Goal: Find specific page/section: Find specific page/section

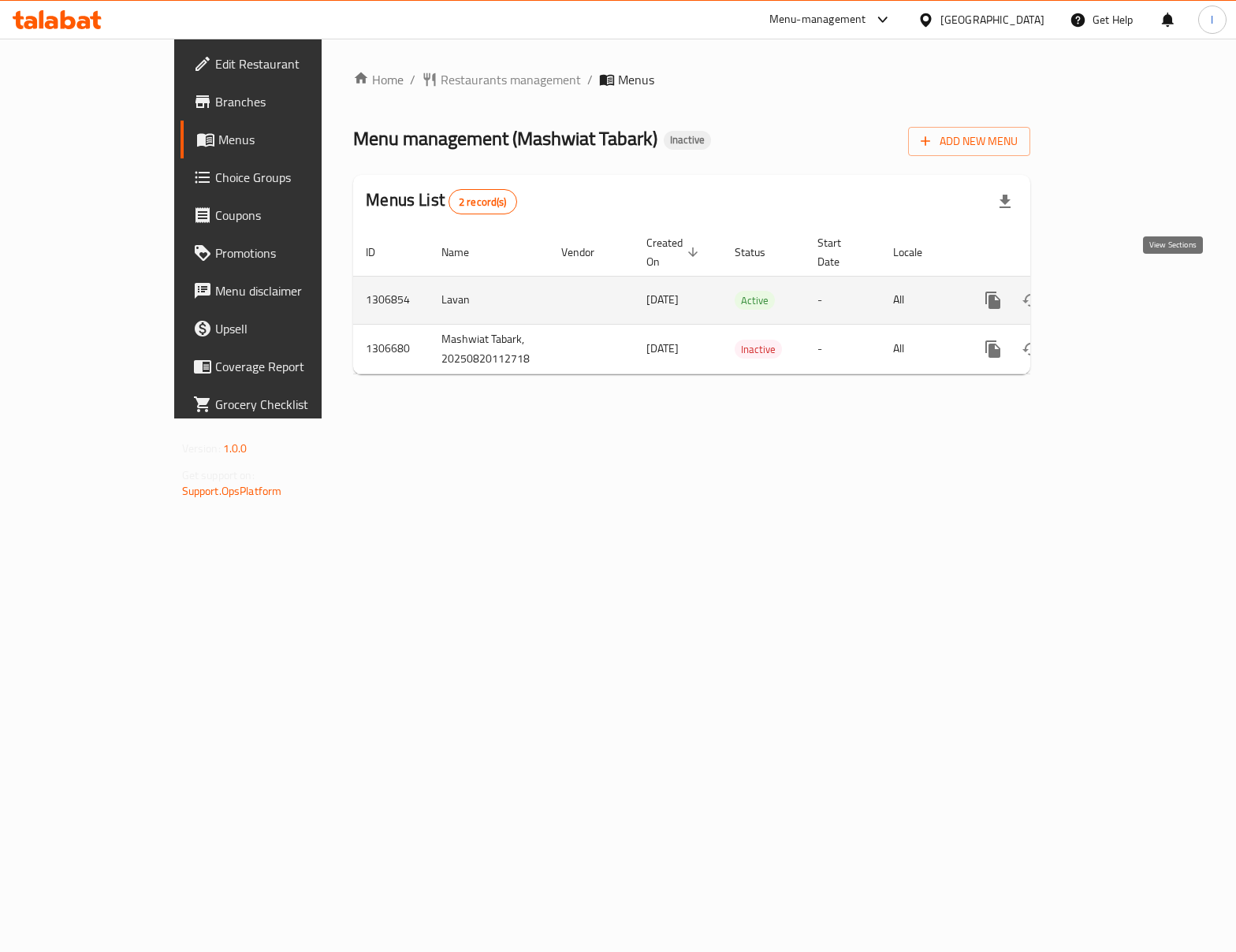
click at [1125, 281] on link "enhanced table" at bounding box center [1107, 300] width 38 height 38
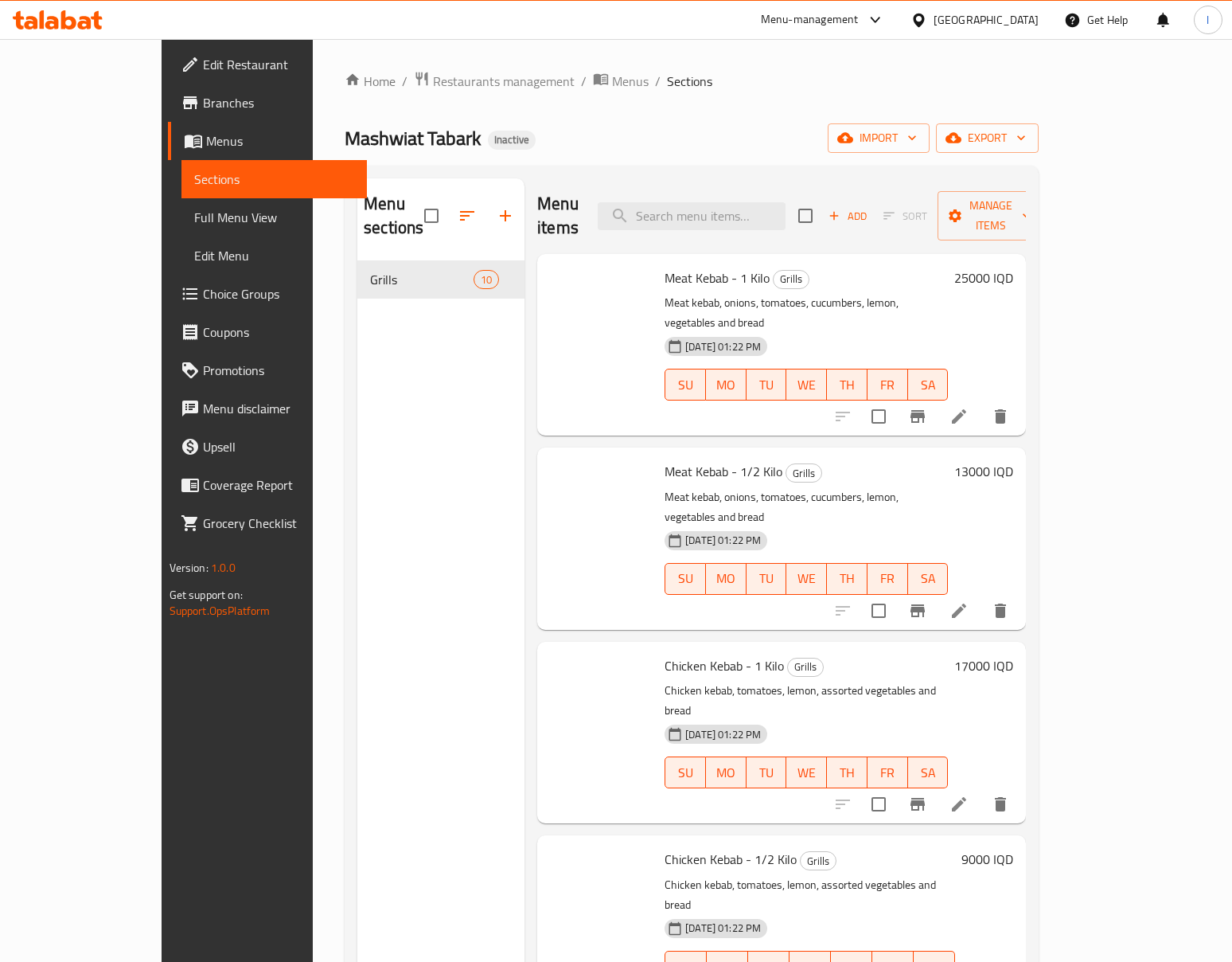
click at [195, 218] on span "Full Menu View" at bounding box center [275, 218] width 161 height 19
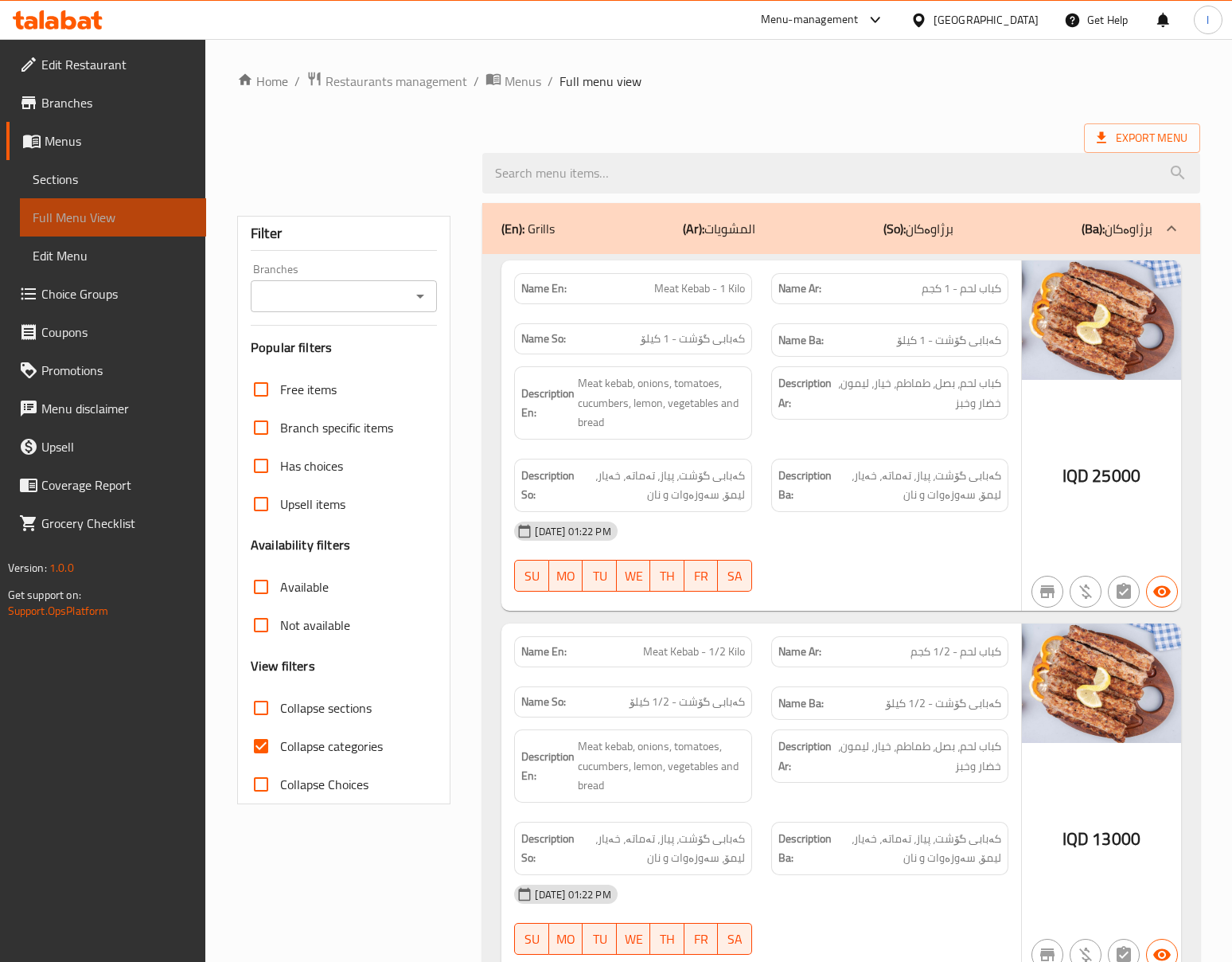
click at [81, 218] on span "Full Menu View" at bounding box center [113, 218] width 161 height 19
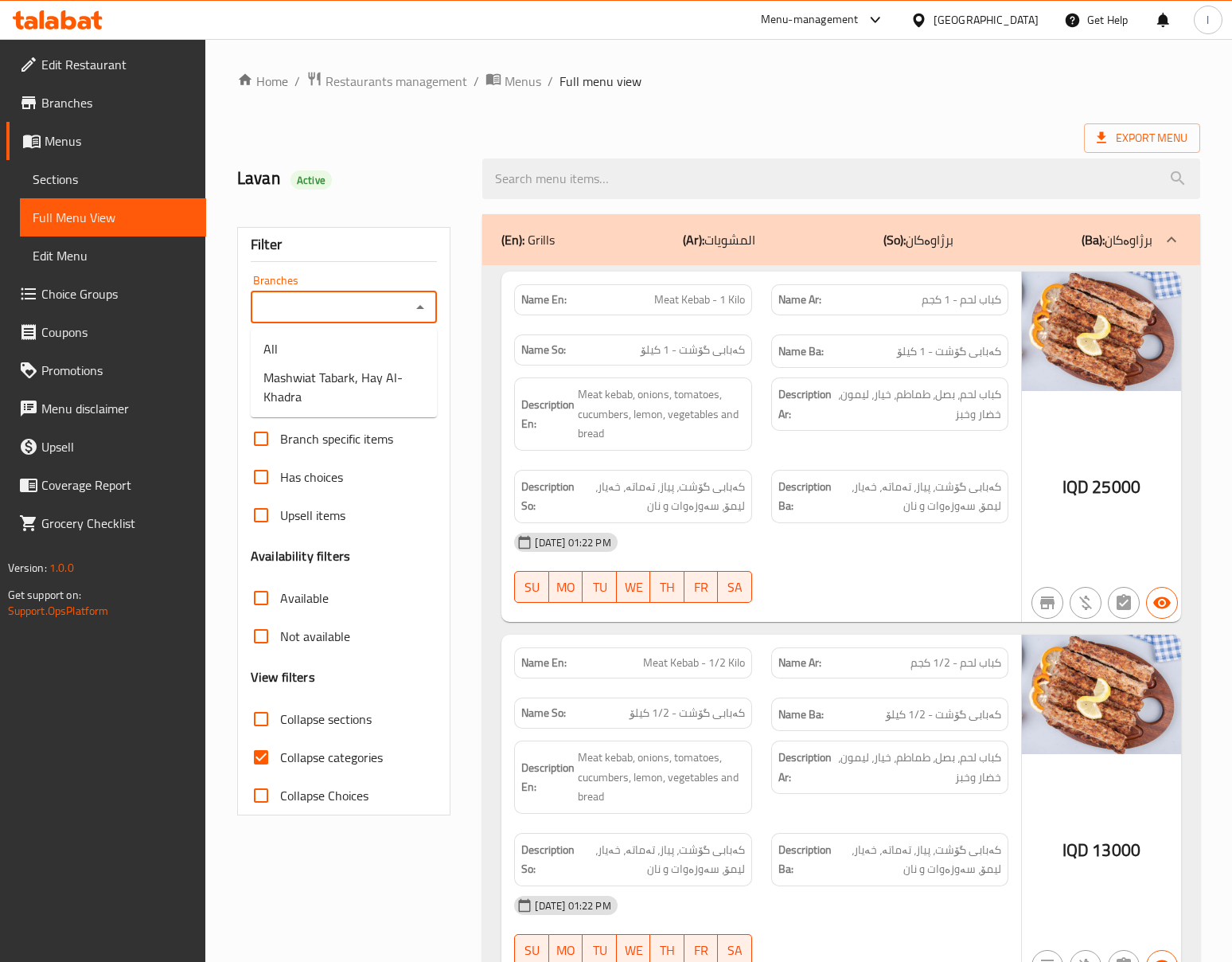
click at [371, 314] on input "Branches" at bounding box center [330, 307] width 151 height 22
click at [338, 377] on span "Mashwiat Tabark, Hay Al-Khadra" at bounding box center [344, 387] width 161 height 38
type input "Mashwiat Tabark, Hay Al-Khadra"
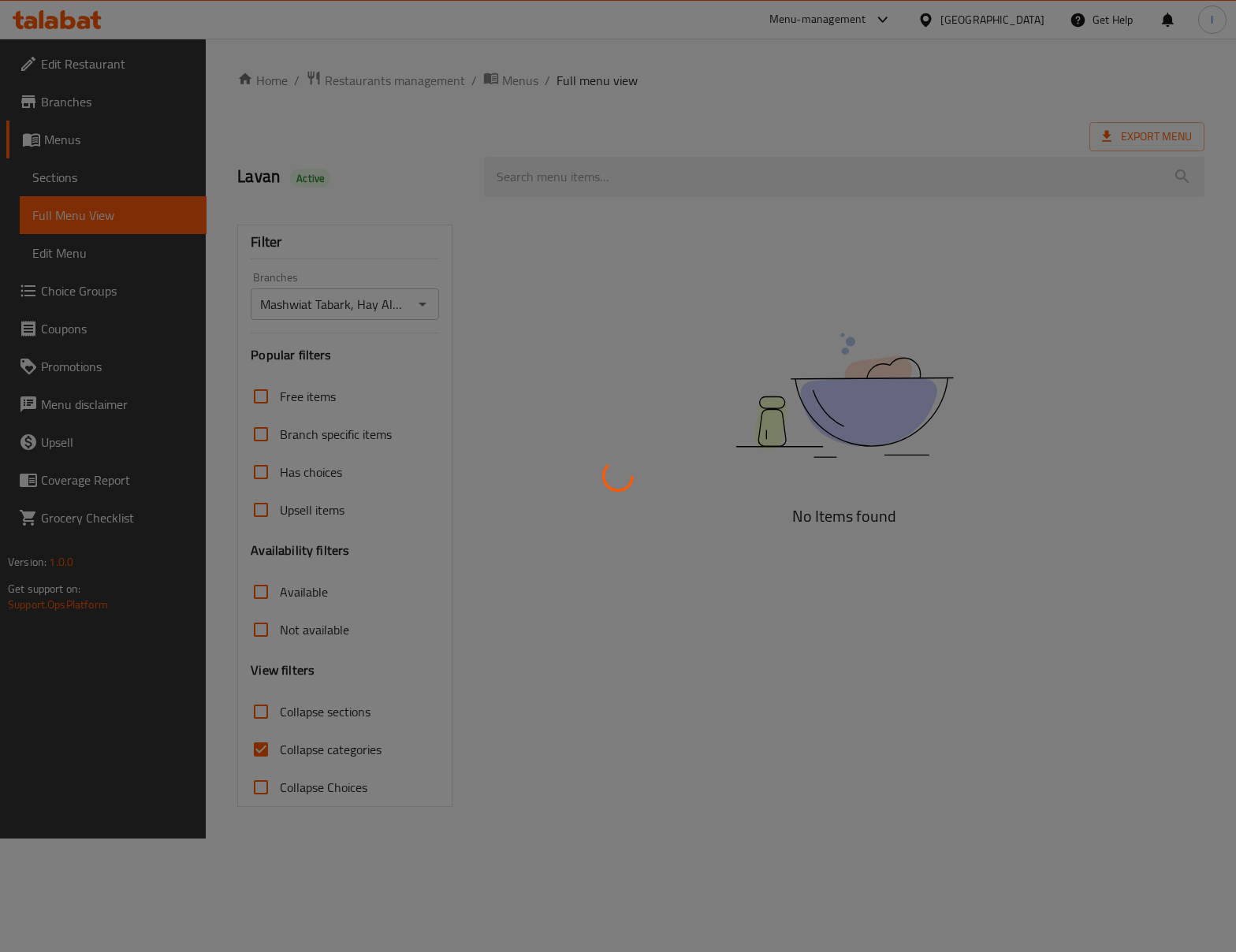
click at [289, 766] on div at bounding box center [618, 476] width 1236 height 952
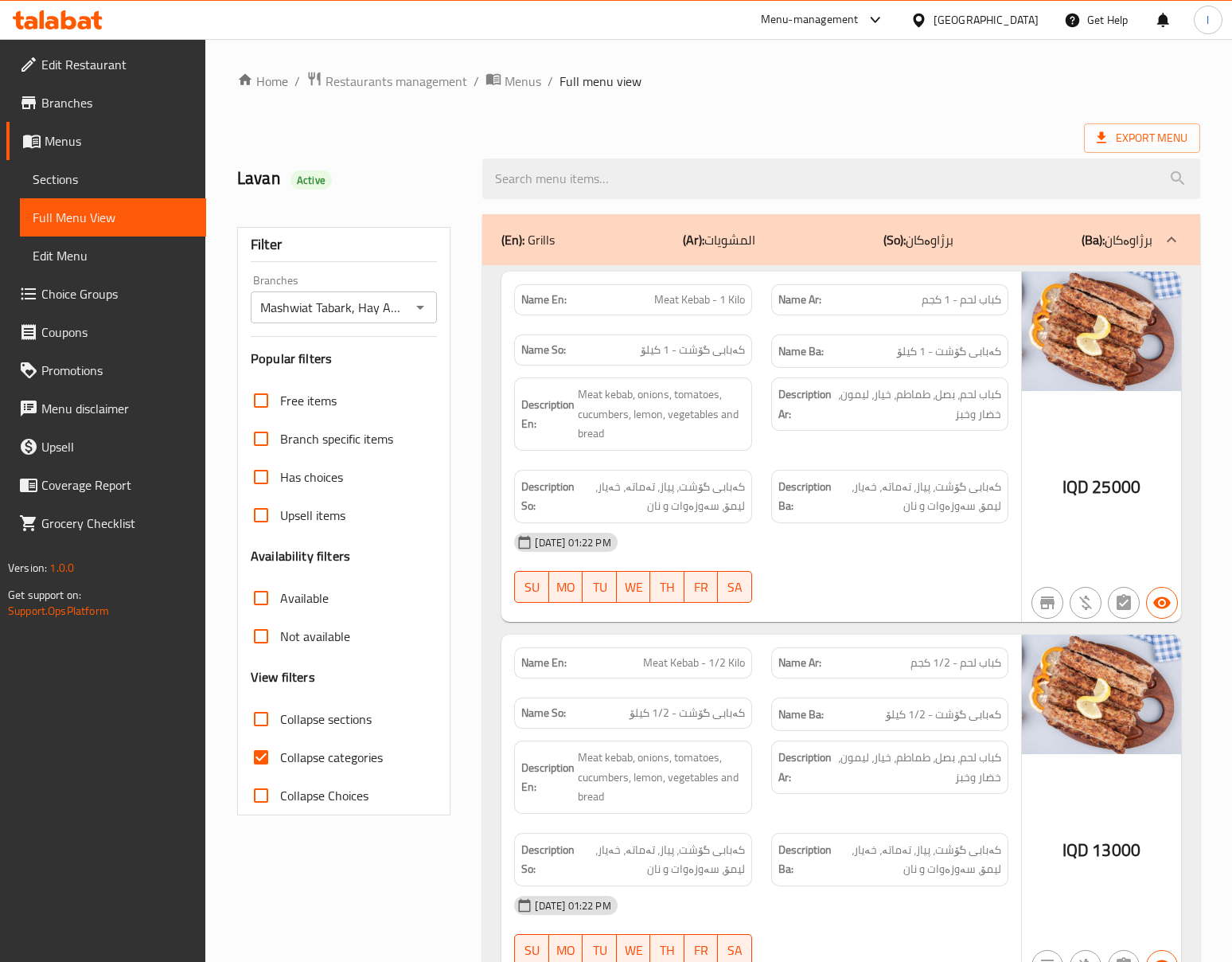
click at [291, 760] on span "Collapse categories" at bounding box center [331, 757] width 103 height 19
click at [280, 760] on input "Collapse categories" at bounding box center [261, 758] width 38 height 38
checkbox input "false"
click at [366, 720] on span "Collapse sections" at bounding box center [325, 719] width 91 height 19
click at [280, 720] on input "Collapse sections" at bounding box center [261, 719] width 38 height 38
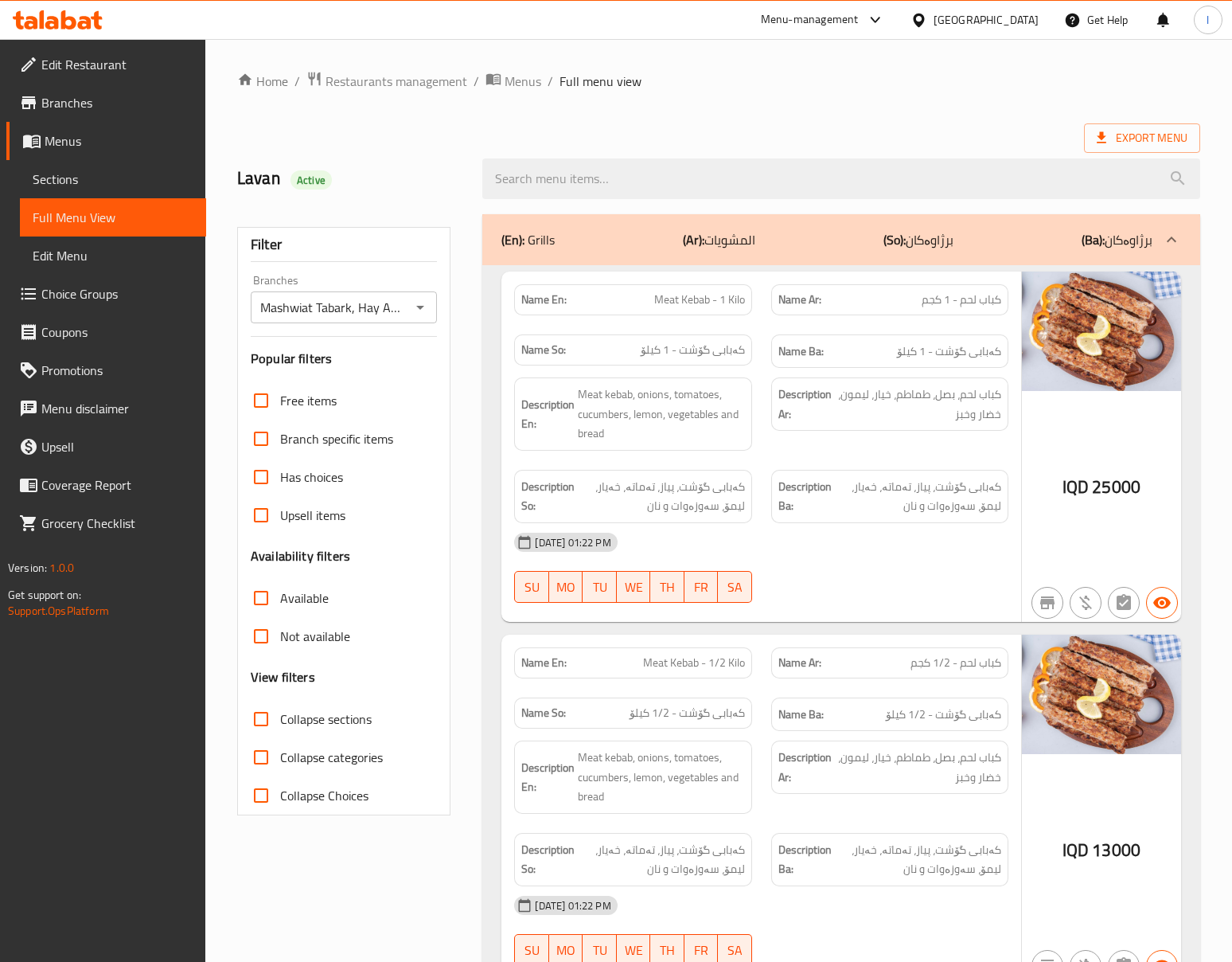
checkbox input "true"
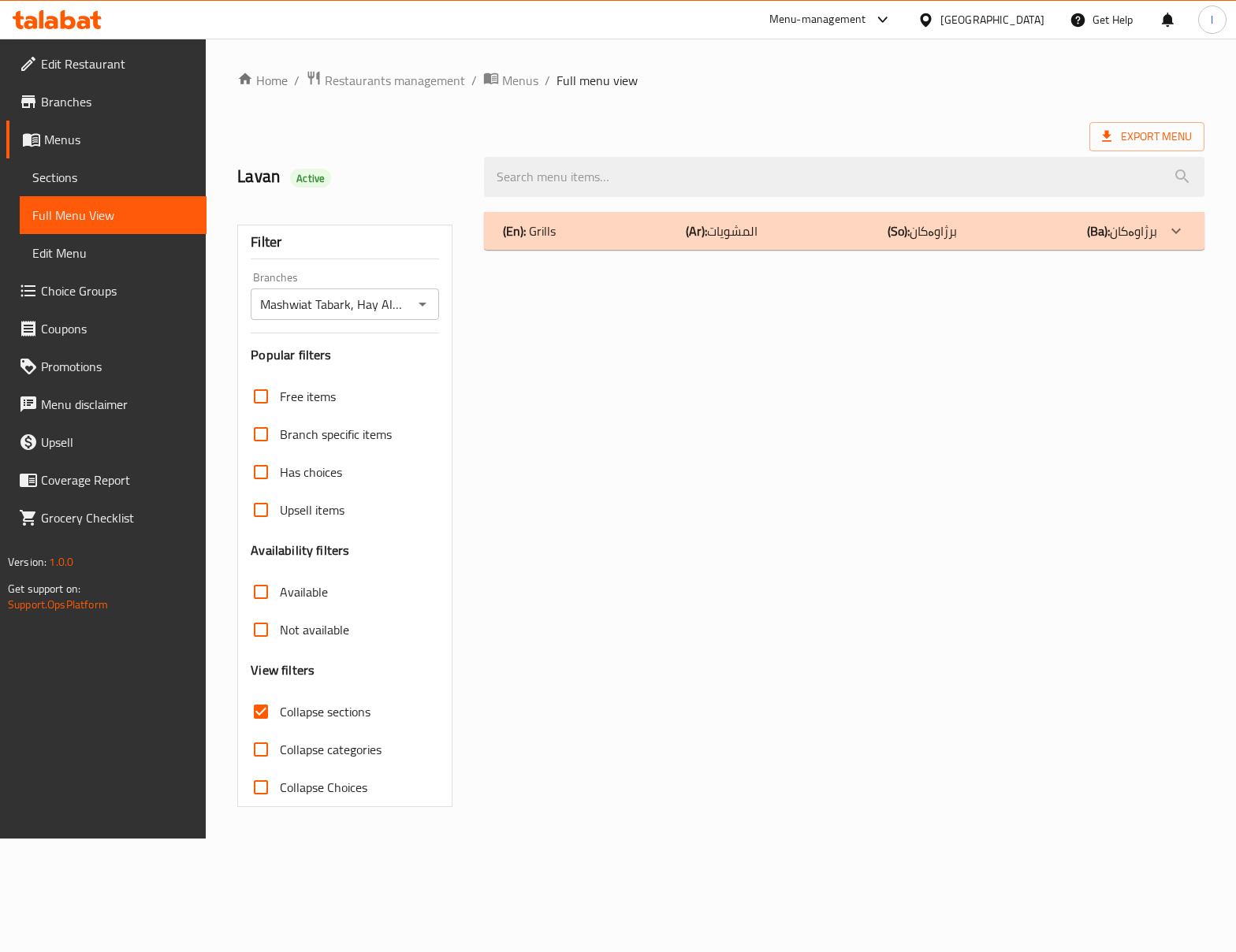
click at [582, 215] on div "(En): Grills (Ar): المشويات (So): برژاوەکان (Ba): برژاوەکان" at bounding box center [844, 231] width 721 height 38
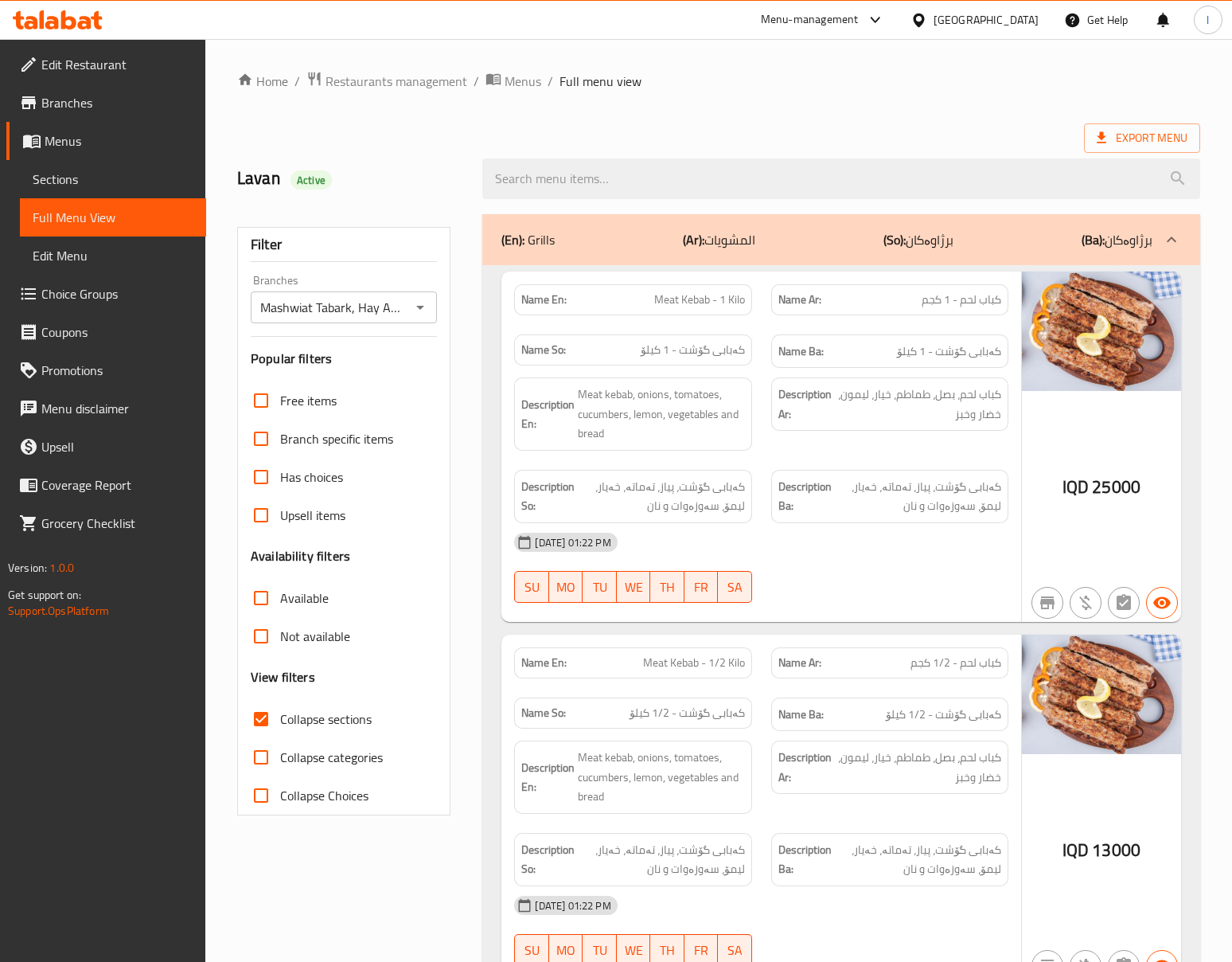
click at [898, 454] on div "Description Ar: كباب لحم، بصل، طماطم، خيار، ليمون، خضار وخبز" at bounding box center [889, 414] width 256 height 92
click at [841, 570] on div "[DATE] 01:22 PM SU MO TU WE TH FR SA" at bounding box center [760, 567] width 513 height 89
click at [1012, 659] on div "Name Ar: كباب لحم - 1/2 كجم" at bounding box center [889, 663] width 256 height 50
click at [857, 599] on div at bounding box center [889, 602] width 256 height 19
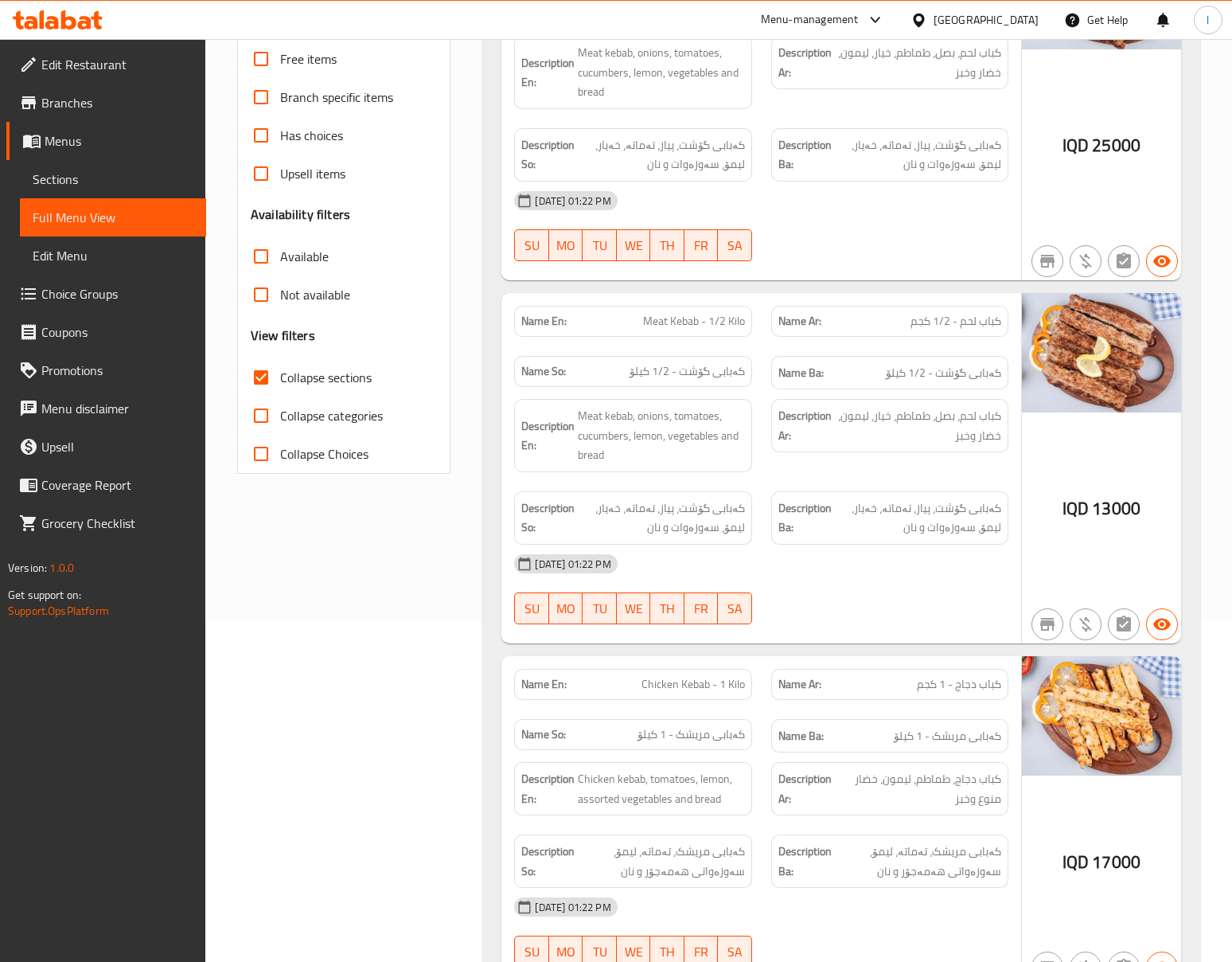
scroll to position [354, 0]
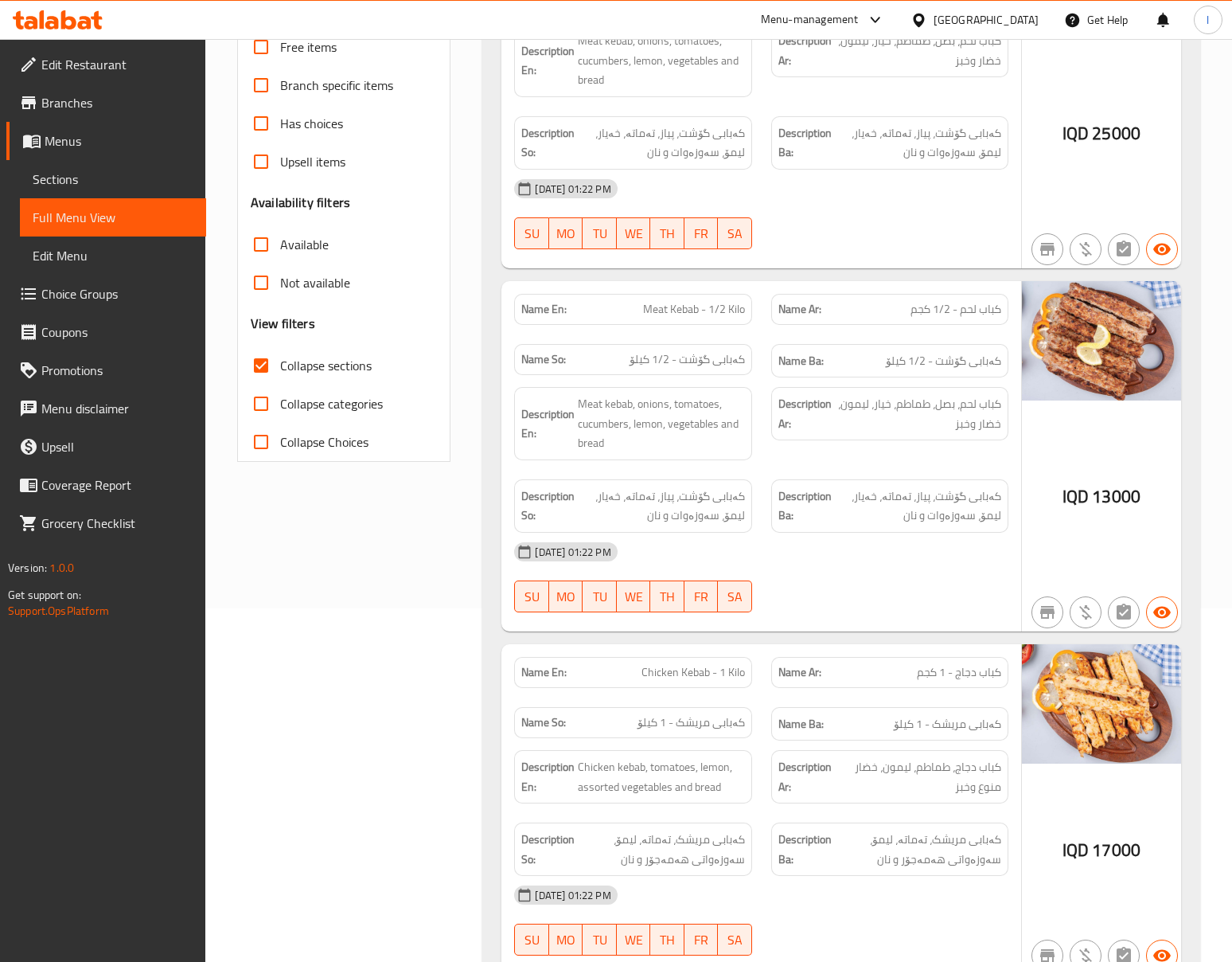
click at [873, 543] on div "[DATE] 01:22 PM" at bounding box center [760, 551] width 513 height 38
click at [920, 610] on div at bounding box center [889, 612] width 256 height 19
click at [895, 593] on div "[DATE] 01:22 PM SU MO TU WE TH FR SA" at bounding box center [760, 576] width 513 height 89
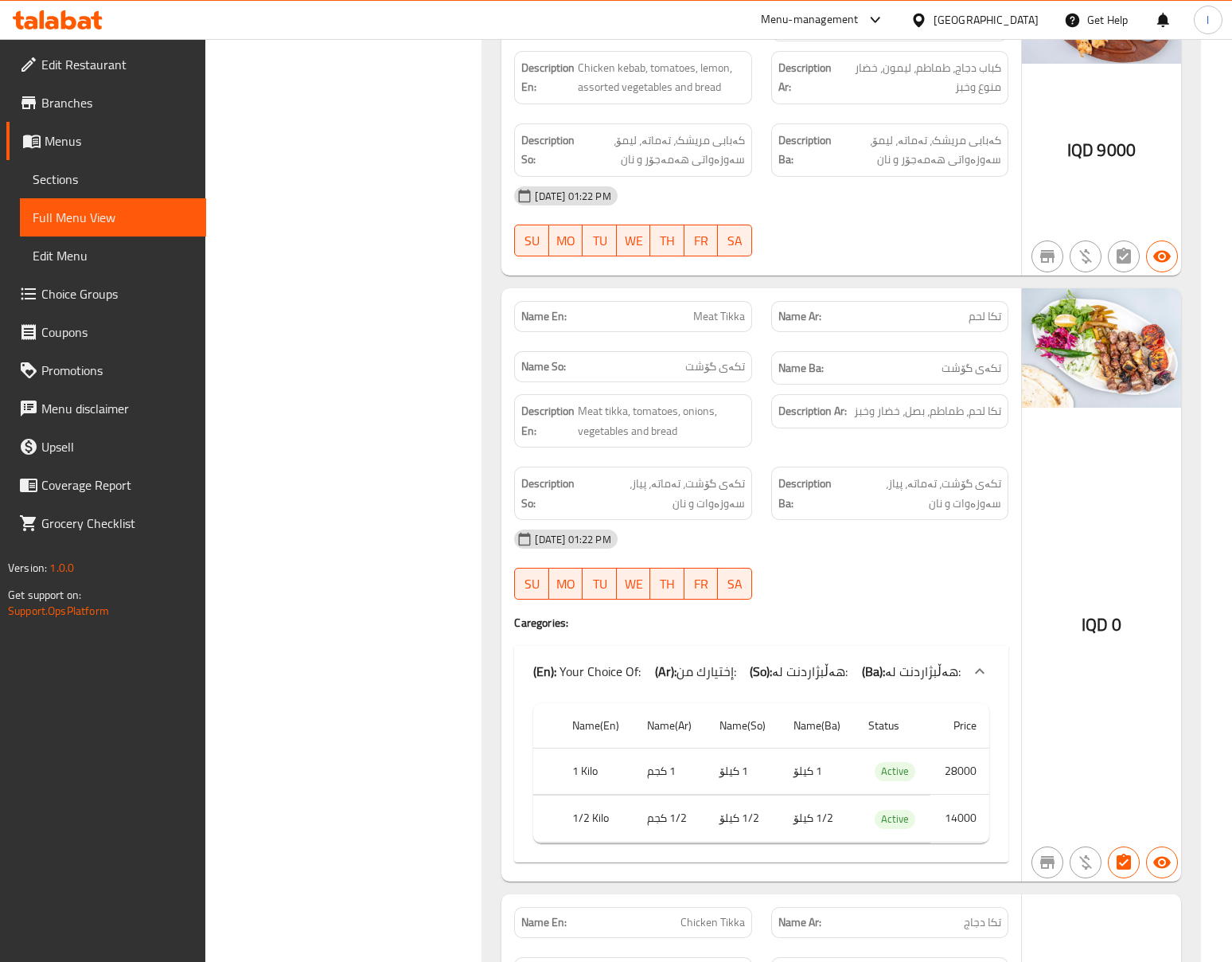
scroll to position [1415, 0]
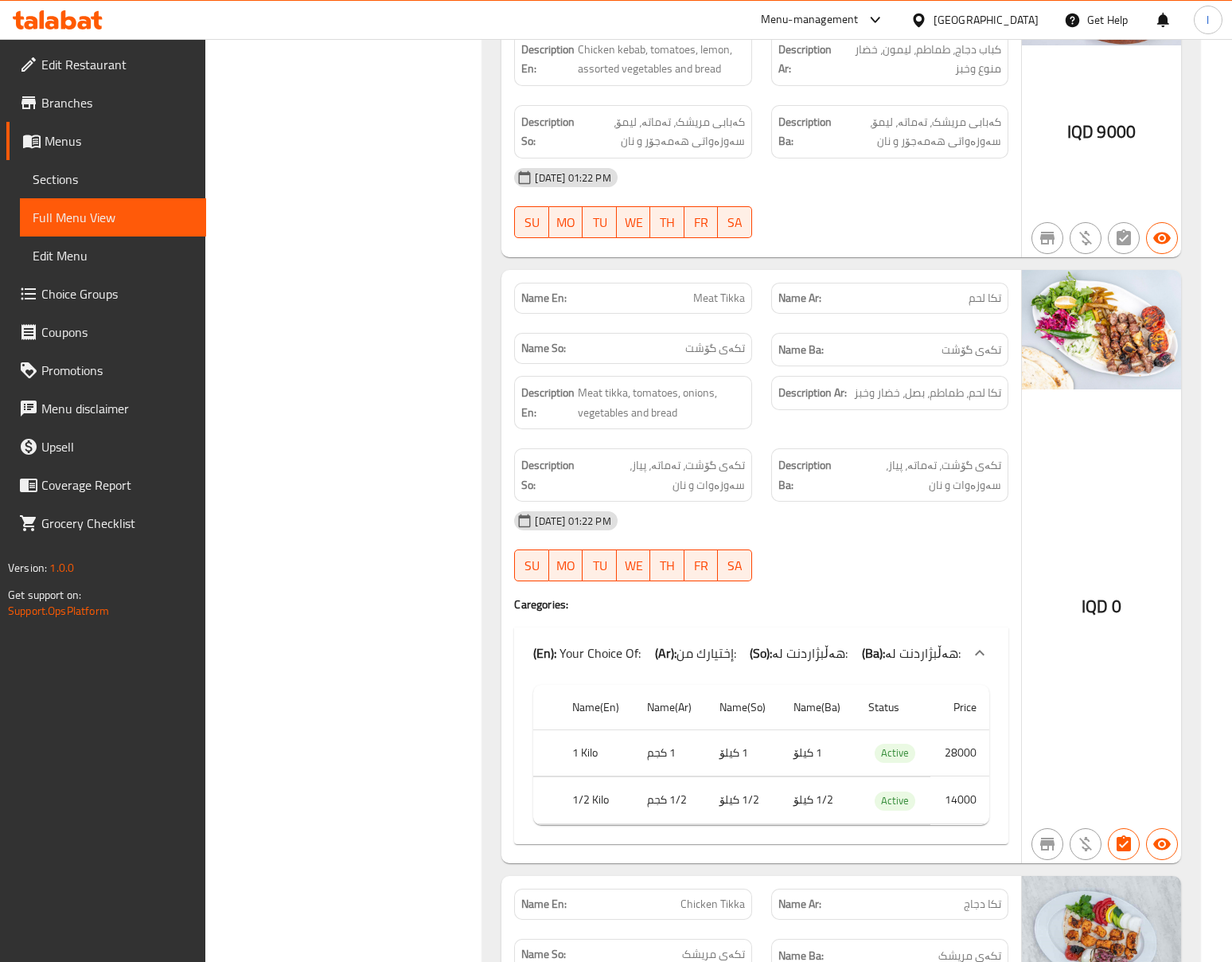
click at [829, 579] on div "[DATE] 01:22 PM SU MO TU WE TH FR SA" at bounding box center [760, 546] width 513 height 89
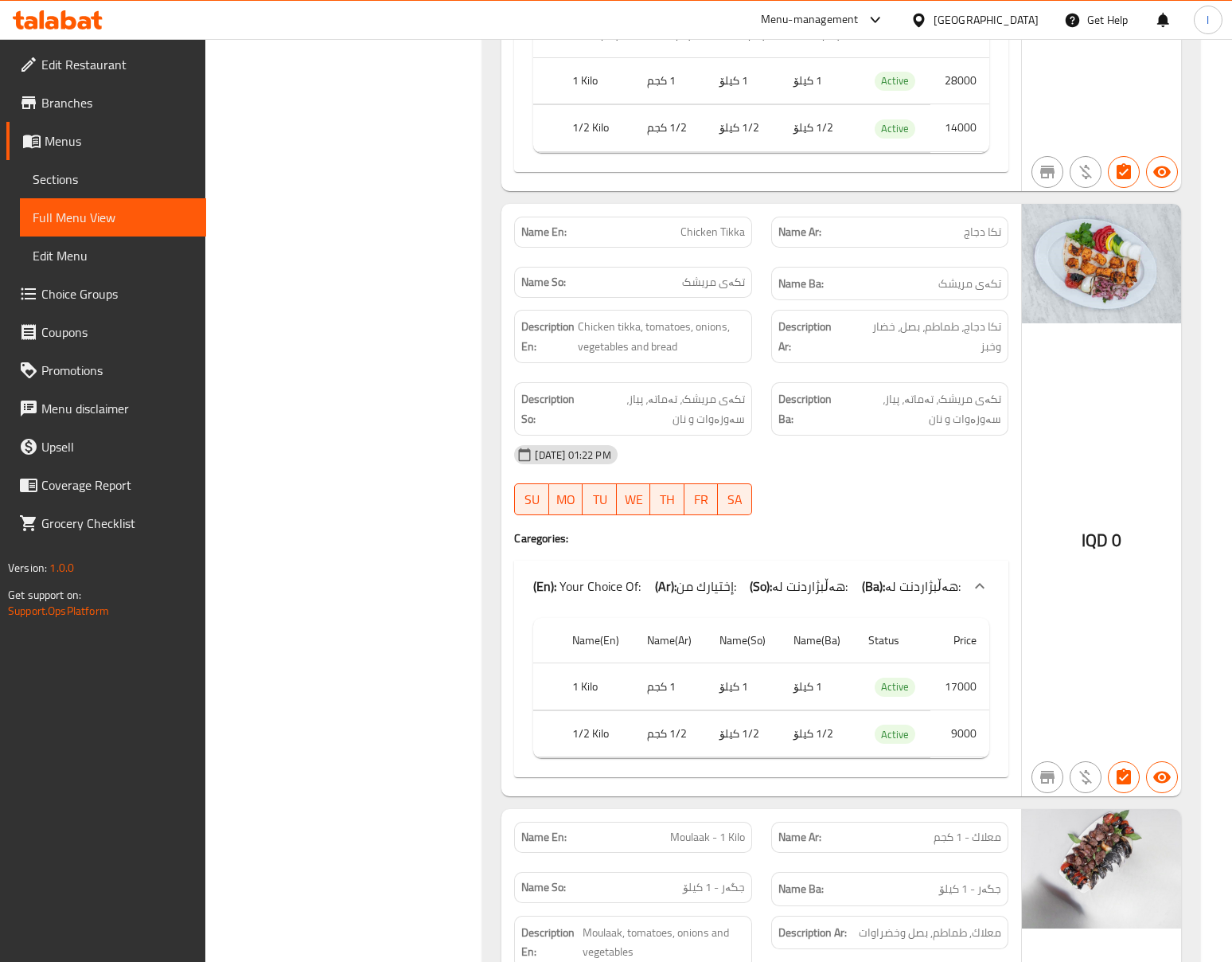
scroll to position [2123, 0]
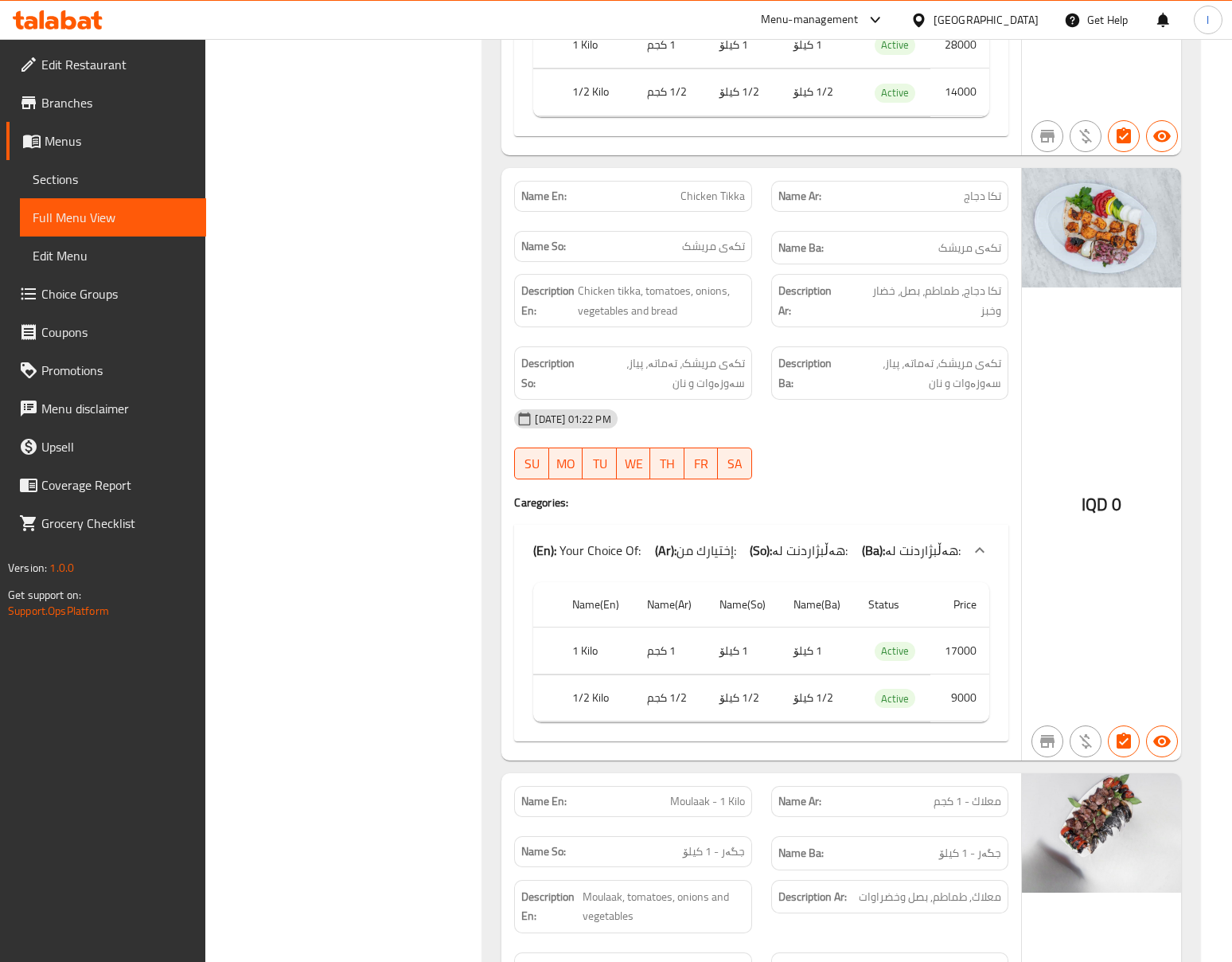
click at [366, 420] on div "Filter Branches Mashwiat Tabark, Hay Al-Khadra Branches Popular filters Free it…" at bounding box center [350, 109] width 245 height 4055
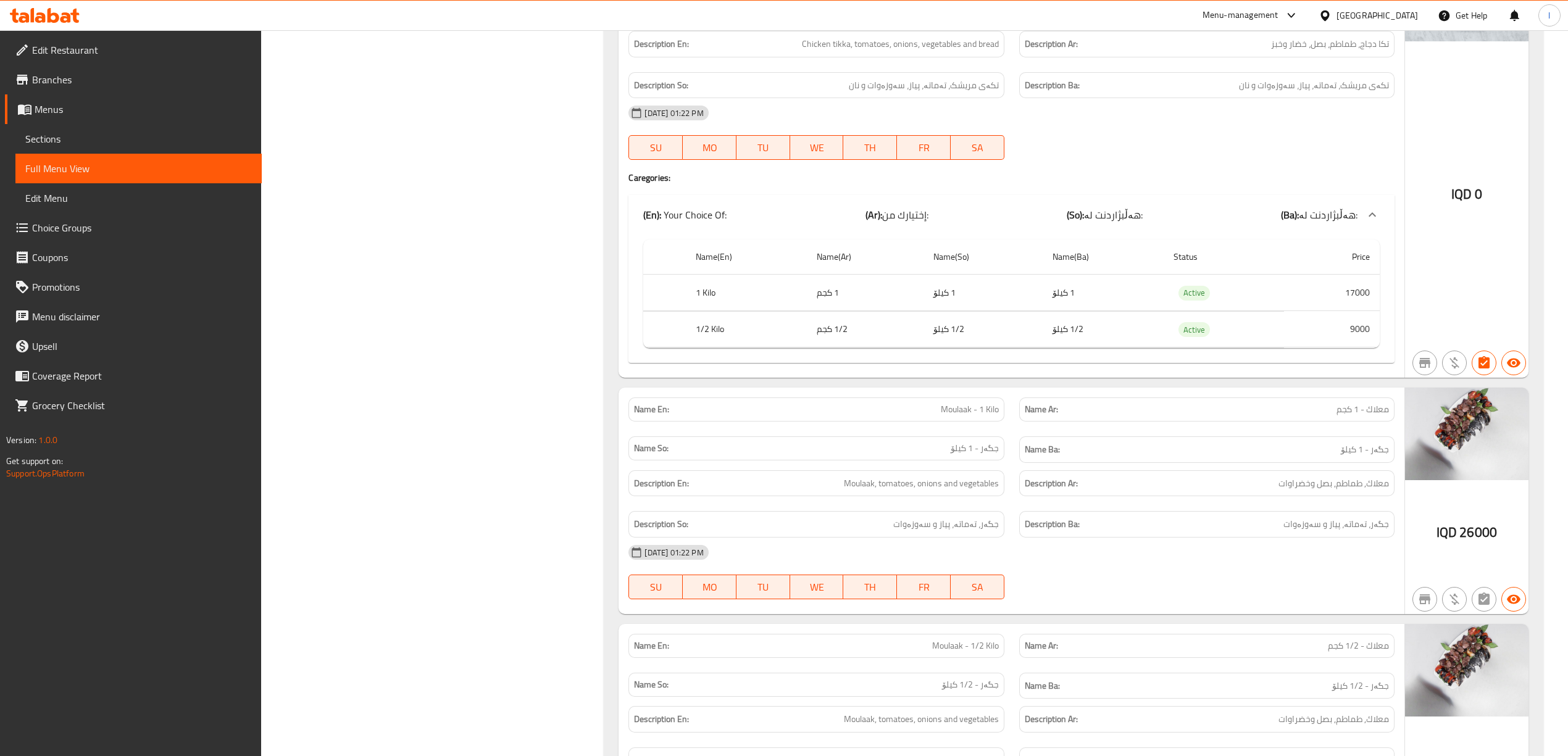
click at [79, 15] on div at bounding box center [45, 15] width 89 height 25
click at [73, 15] on icon at bounding box center [75, 16] width 9 height 14
